Goal: Information Seeking & Learning: Learn about a topic

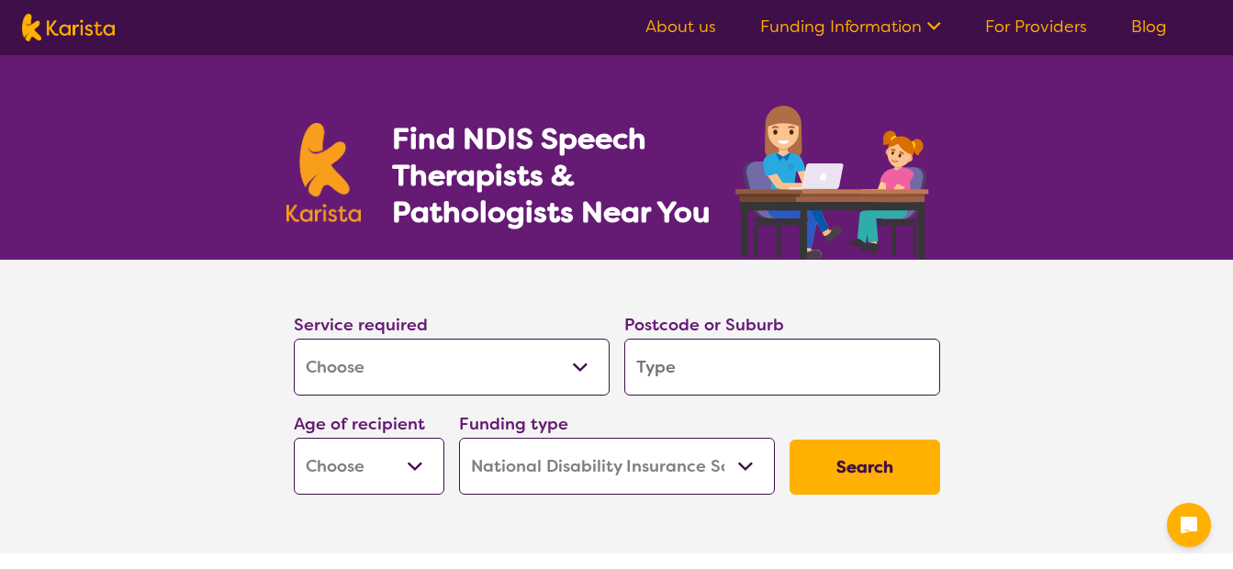
select select "[MEDICAL_DATA]"
select select "NDIS"
select select "[MEDICAL_DATA]"
select select "NDIS"
drag, startPoint x: 0, startPoint y: 0, endPoint x: 647, endPoint y: 350, distance: 735.6
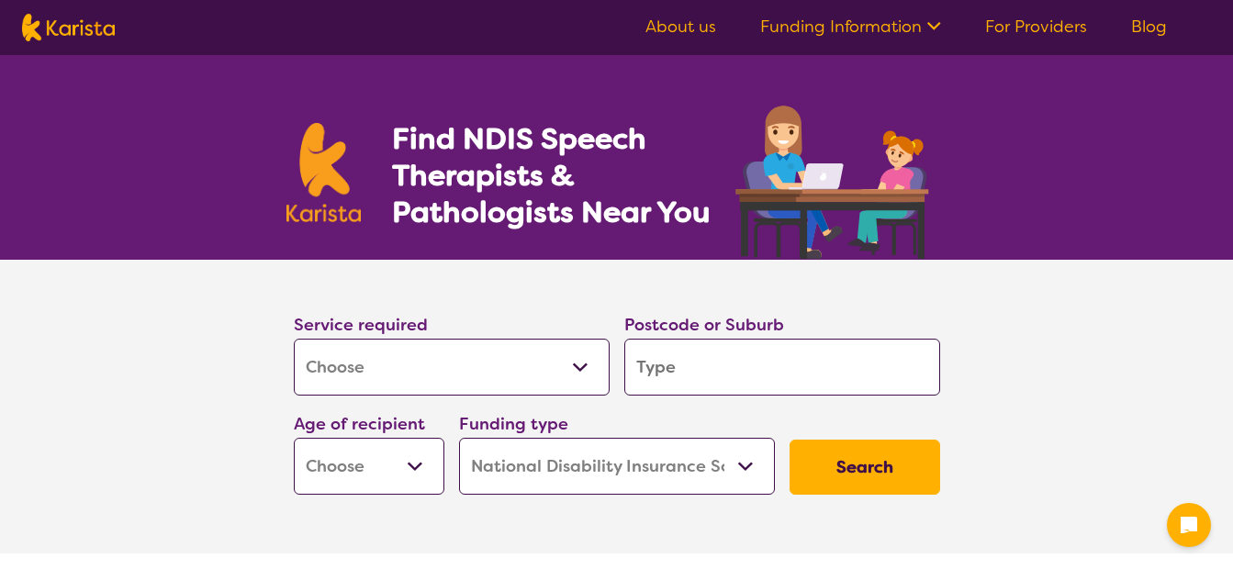
click at [647, 350] on input "search" at bounding box center [782, 367] width 316 height 57
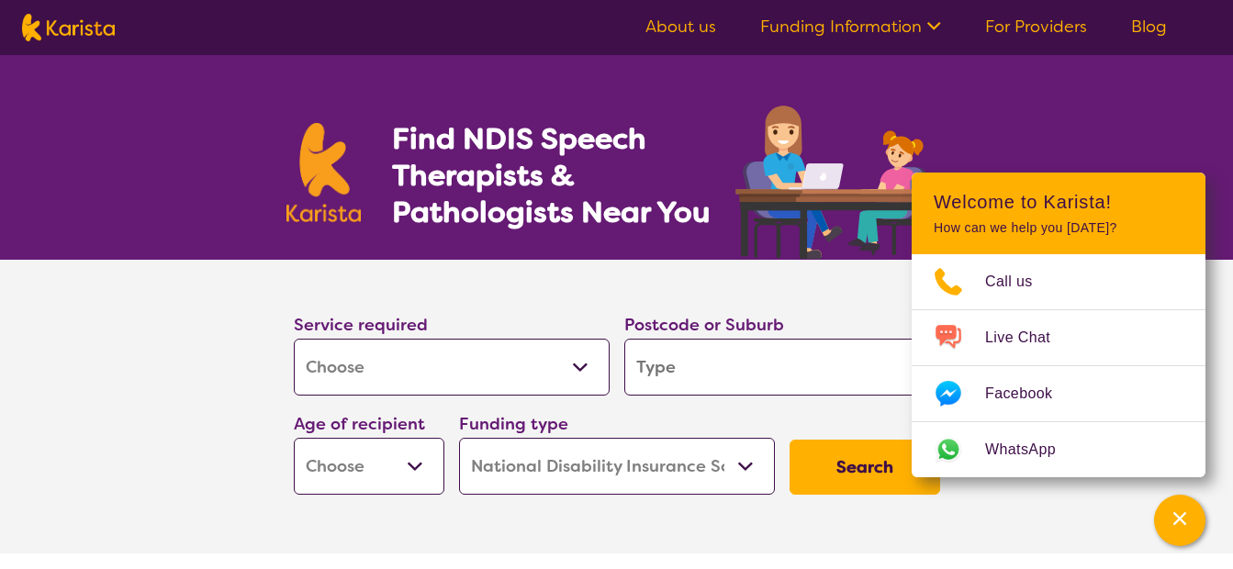
type input "4"
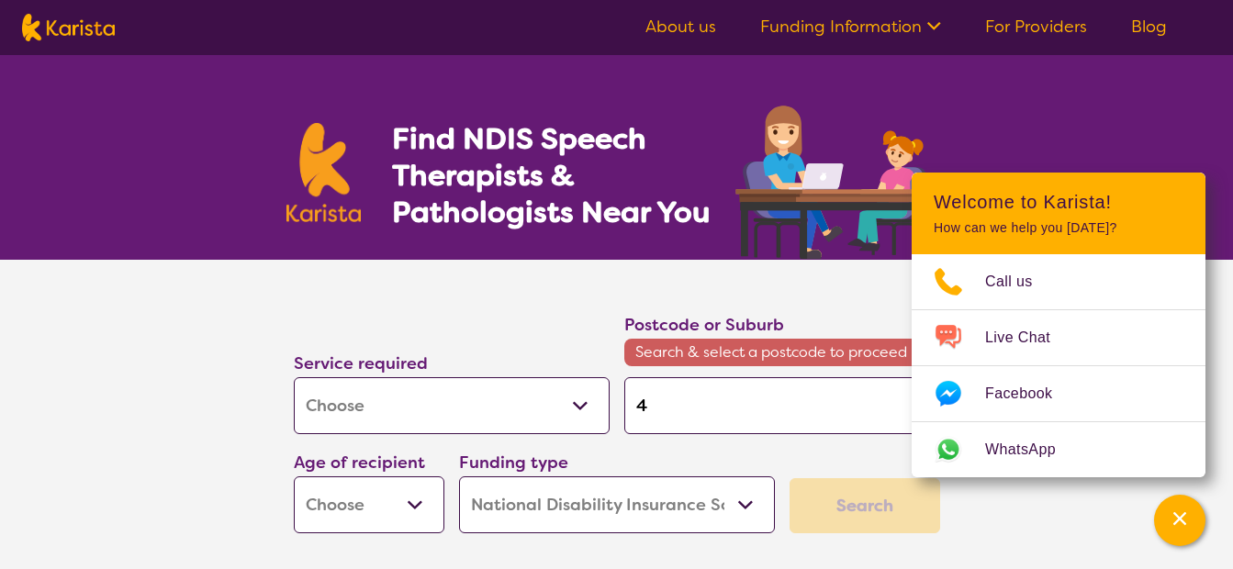
type input "40"
type input "407"
type input "4078"
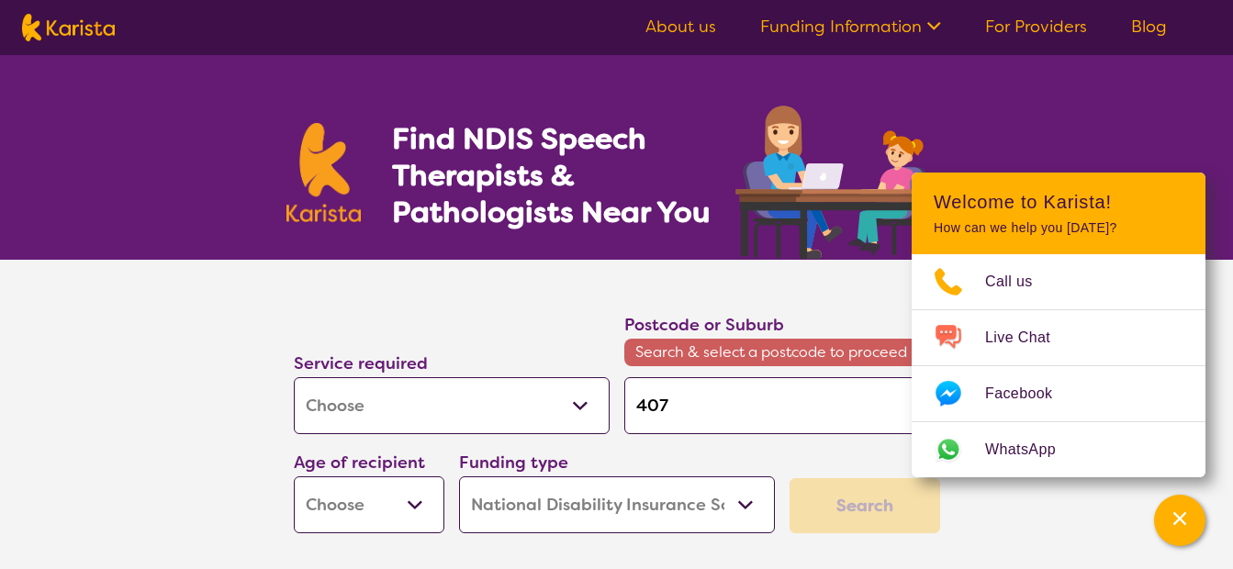
type input "4078"
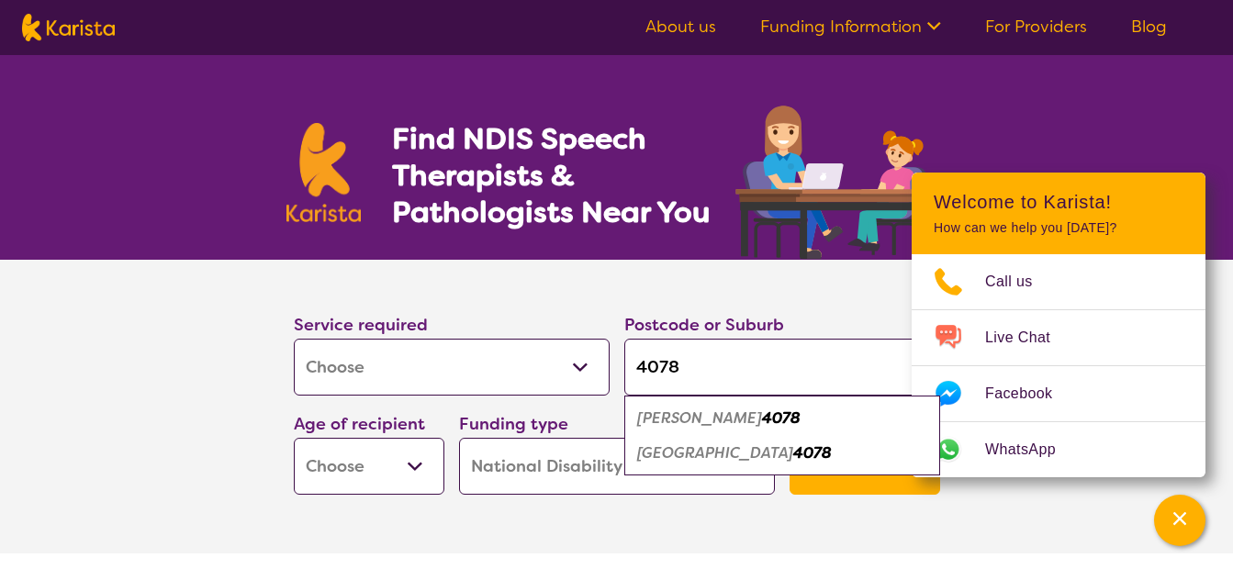
type input "4078"
click at [675, 443] on em "Forest Lake" at bounding box center [715, 452] width 156 height 19
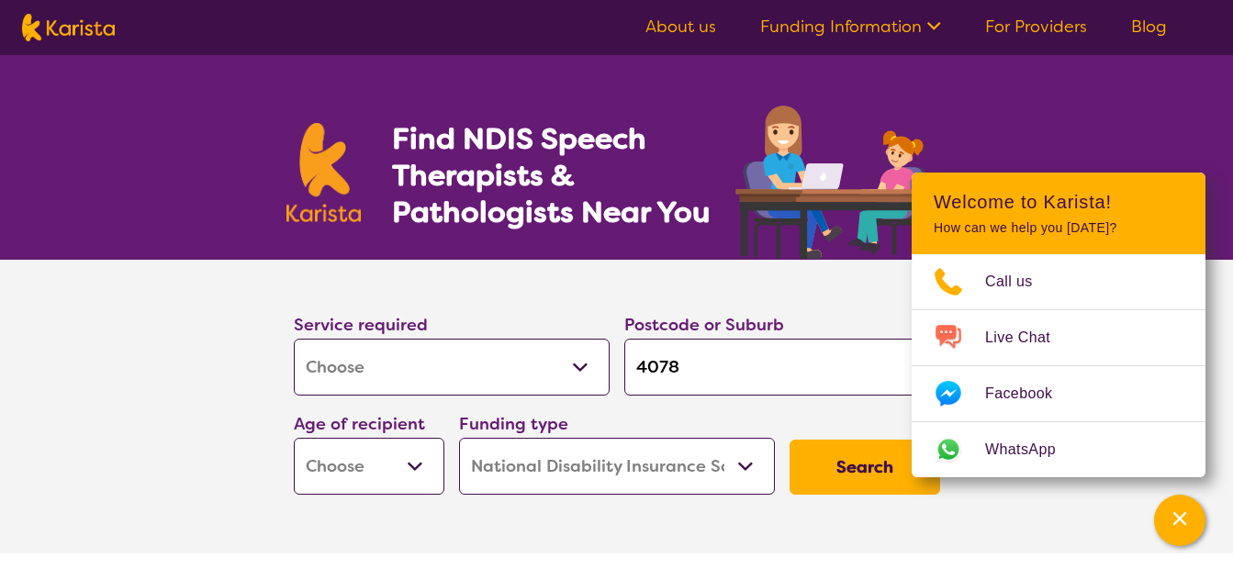
click at [393, 461] on select "Early Childhood - 0 to 9 Child - 10 to 11 Adolescent - 12 to 17 Adult - 18 to 6…" at bounding box center [369, 466] width 151 height 57
select select "AD"
click at [294, 438] on select "Early Childhood - 0 to 9 Child - 10 to 11 Adolescent - 12 to 17 Adult - 18 to 6…" at bounding box center [369, 466] width 151 height 57
select select "AD"
click at [1178, 525] on icon "Channel Menu" at bounding box center [1179, 518] width 18 height 18
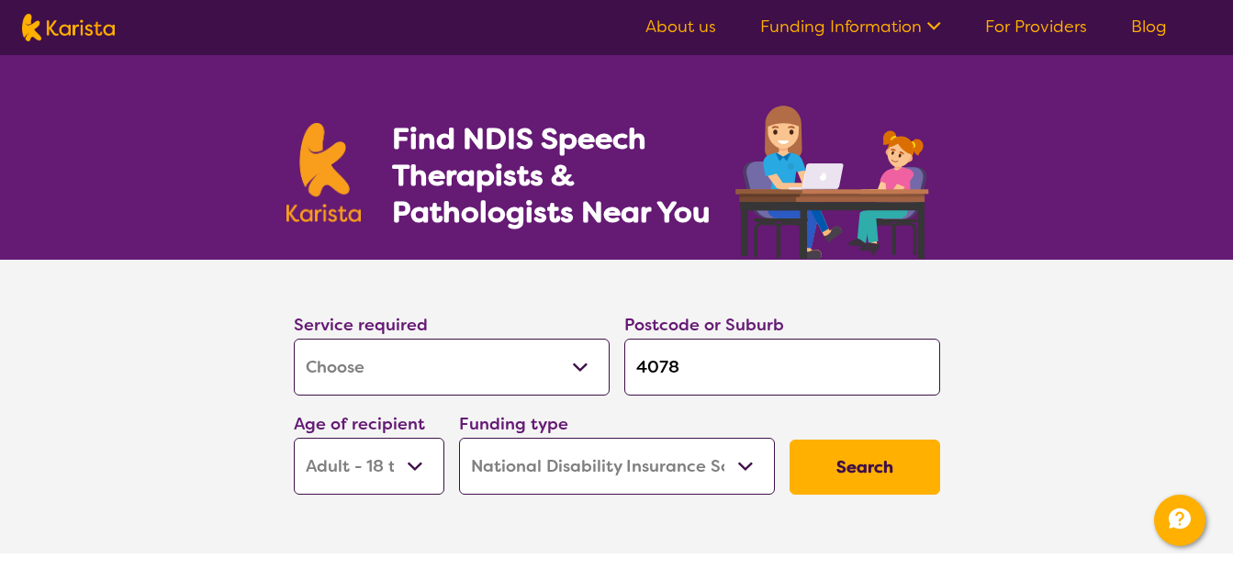
click at [877, 457] on button "Search" at bounding box center [864, 467] width 151 height 55
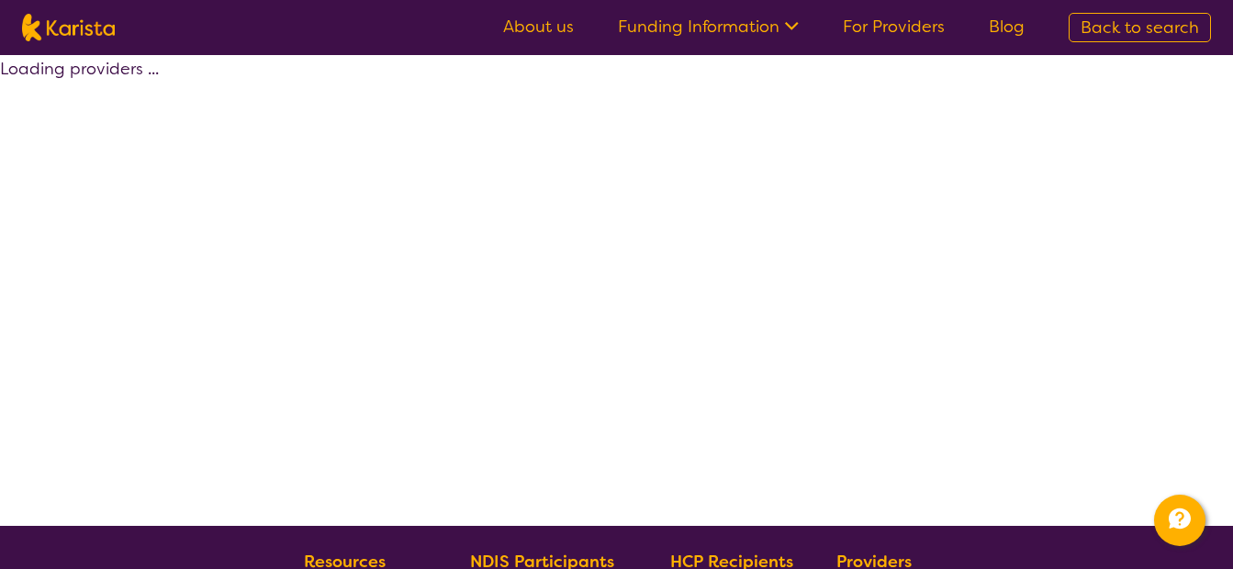
select select "by_score"
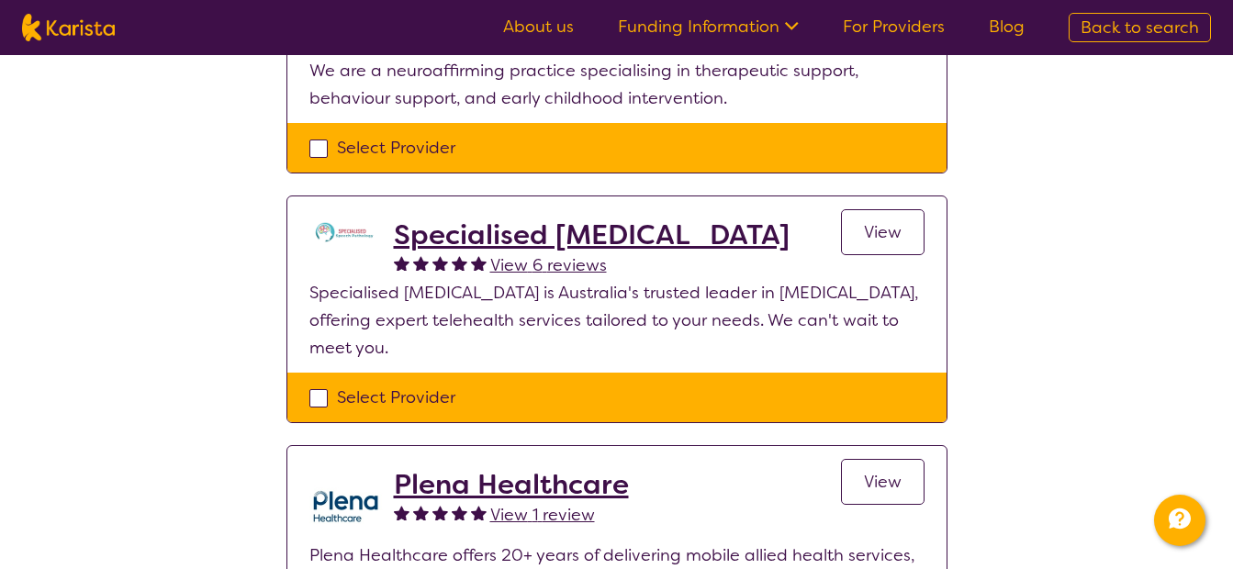
scroll to position [551, 0]
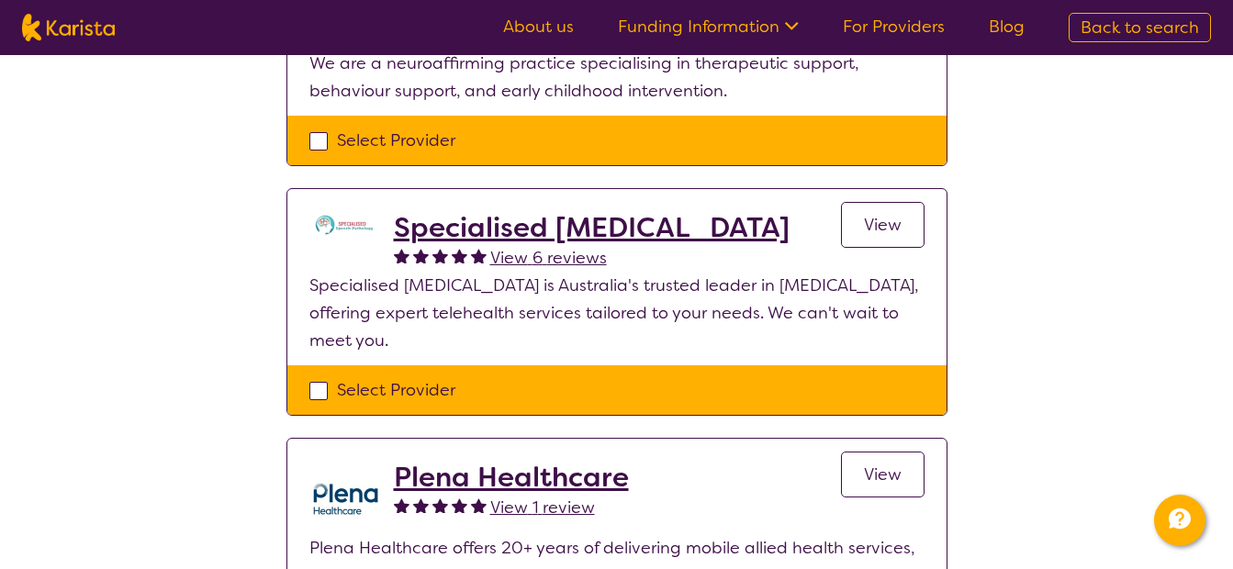
click at [873, 229] on span "View" at bounding box center [883, 225] width 38 height 22
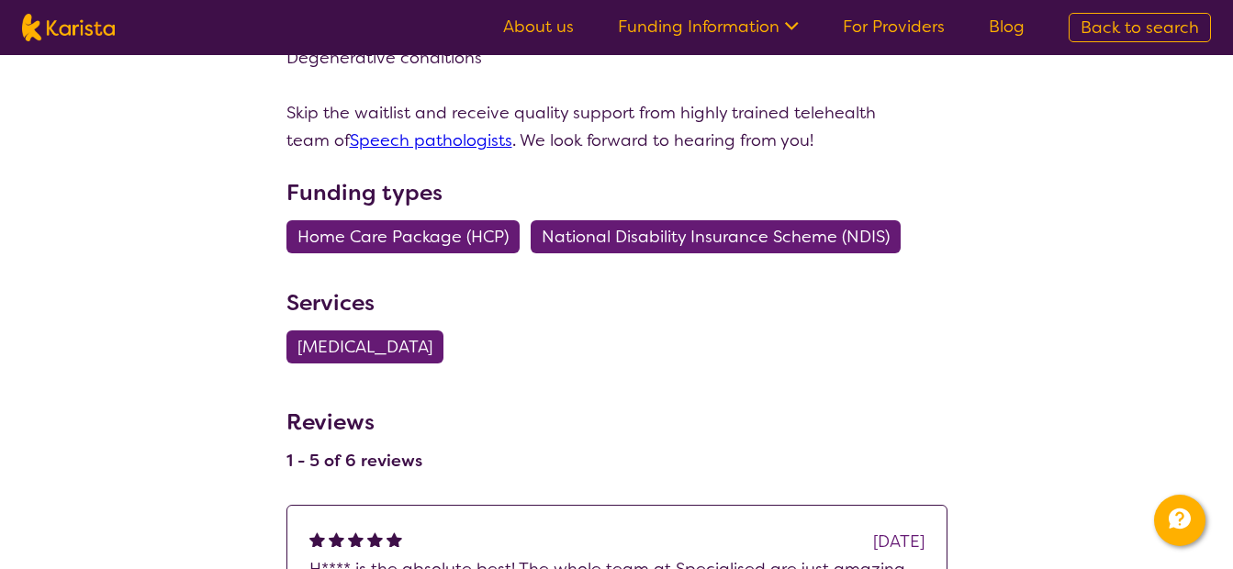
scroll to position [2173, 0]
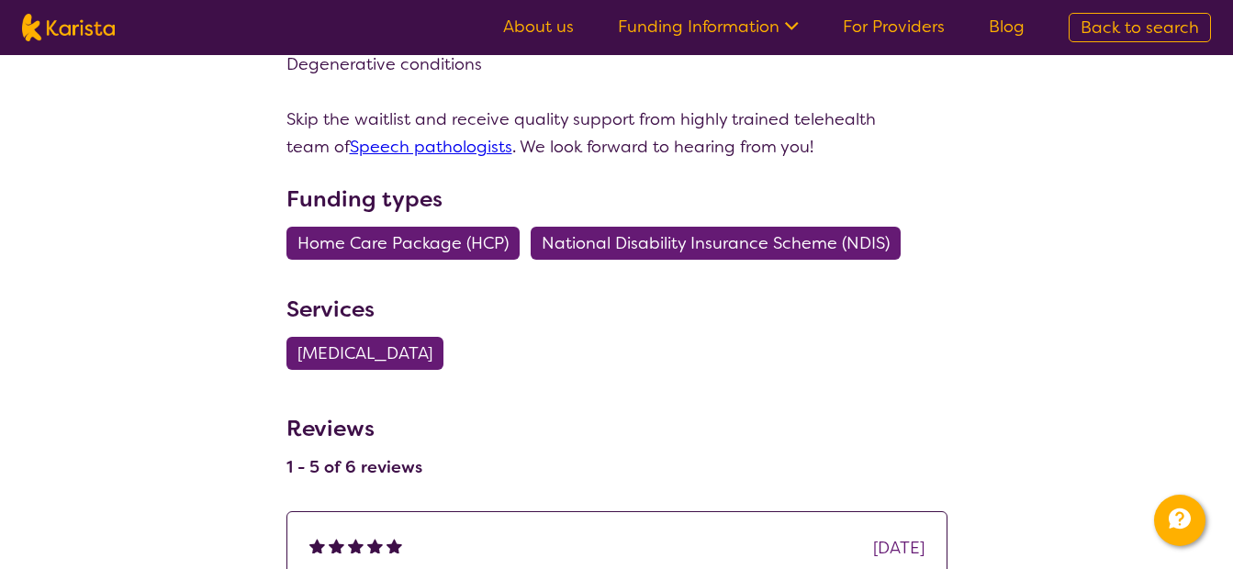
click at [564, 29] on link "About us" at bounding box center [538, 27] width 71 height 22
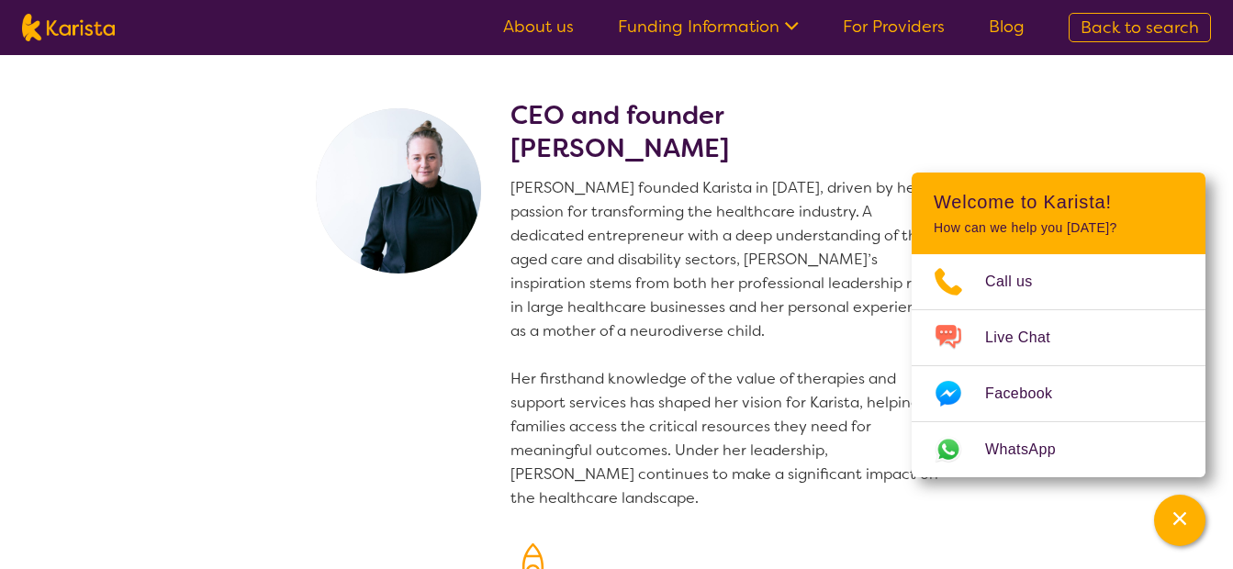
click at [1128, 39] on link "Back to search" at bounding box center [1139, 27] width 142 height 29
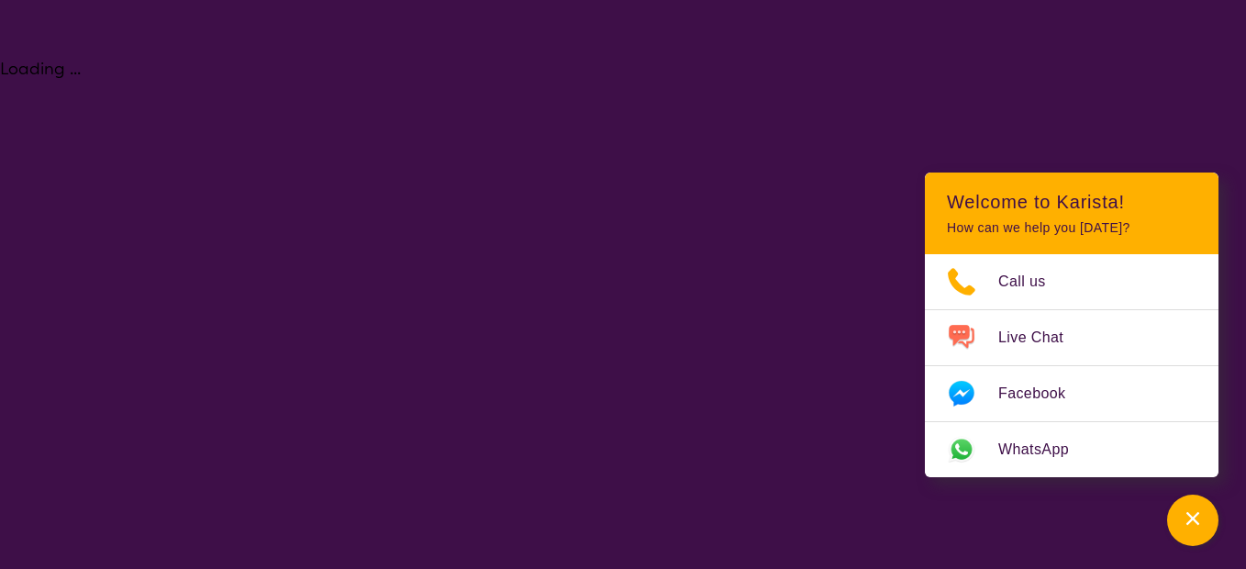
select select "[MEDICAL_DATA]"
select select "AD"
select select "NDIS"
select select "[MEDICAL_DATA]"
select select "AD"
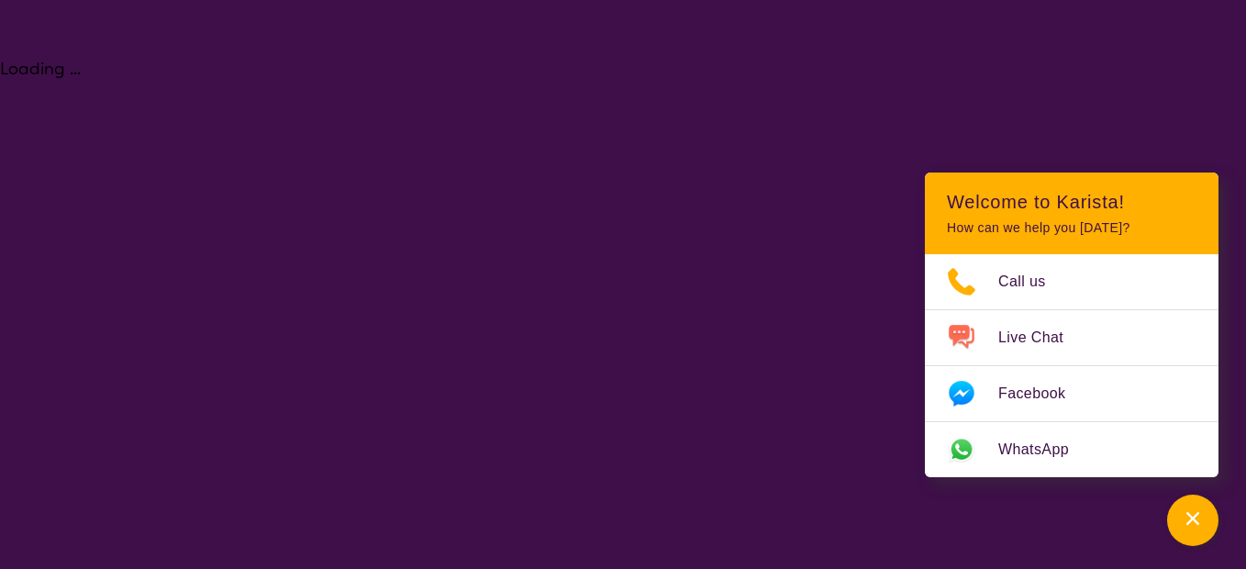
select select "NDIS"
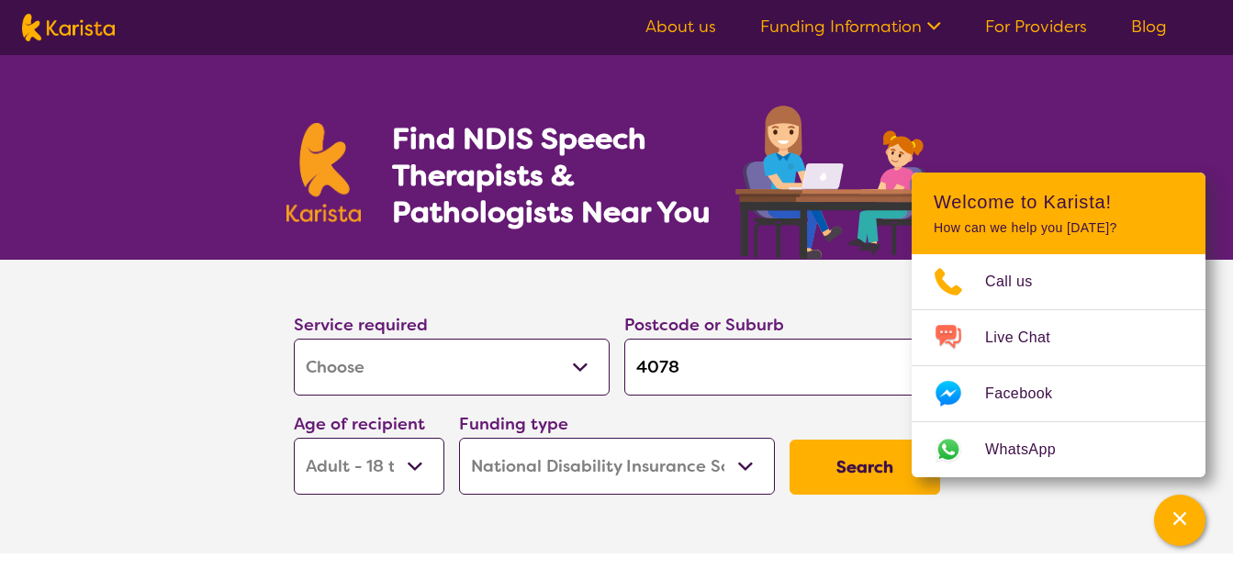
click at [823, 452] on button "Search" at bounding box center [864, 467] width 151 height 55
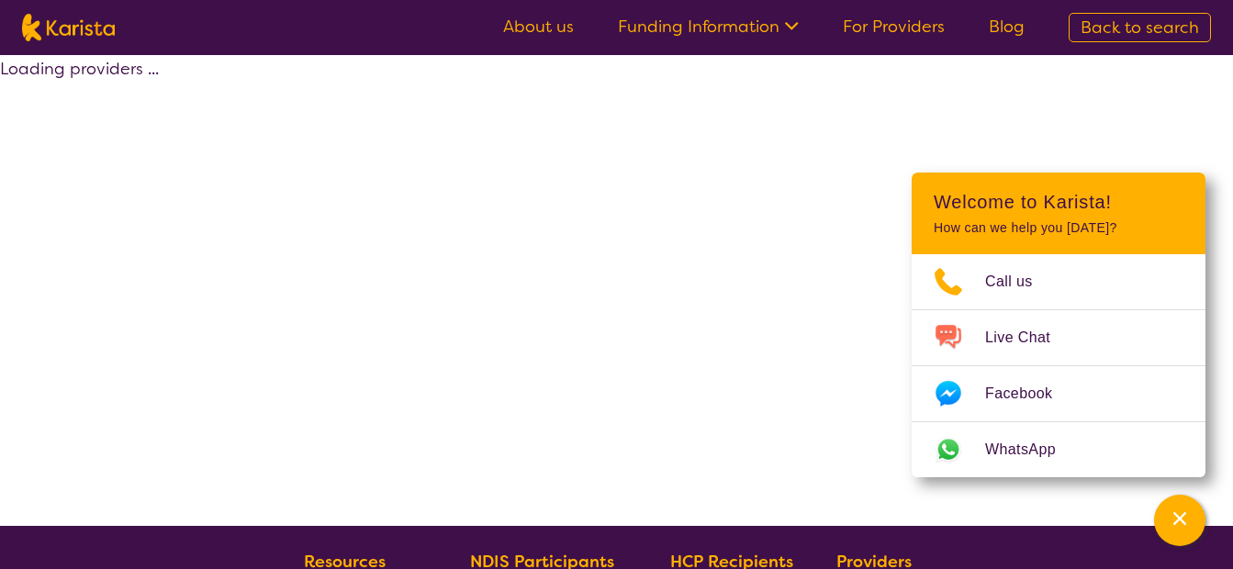
select select "by_score"
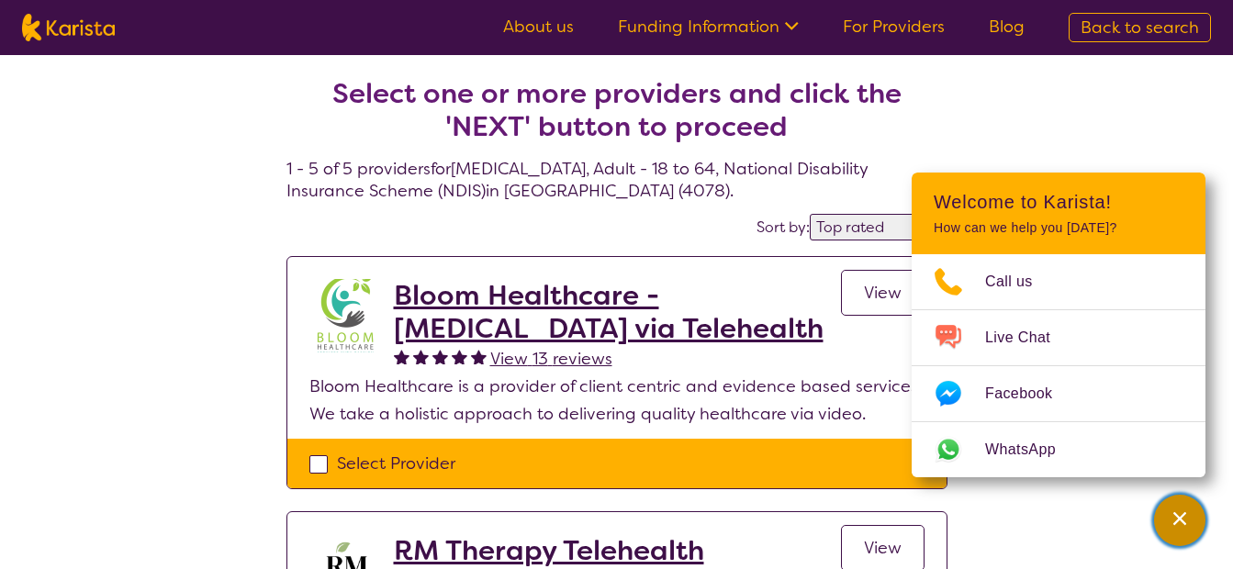
click at [1179, 521] on icon "Channel Menu" at bounding box center [1179, 518] width 18 height 18
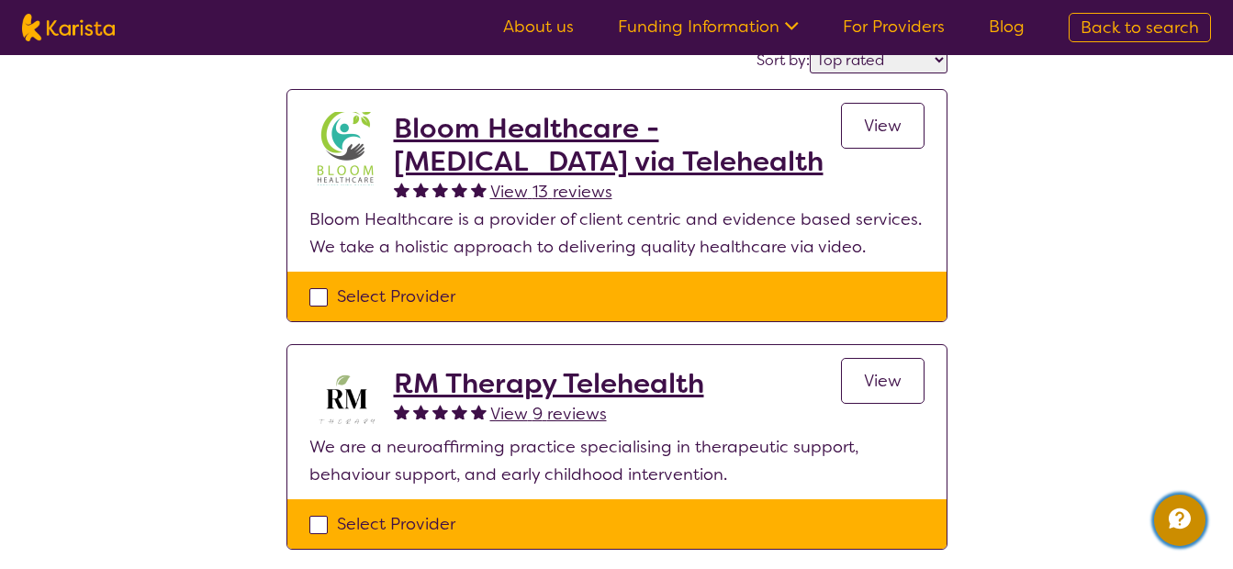
scroll to position [153, 0]
